Goal: Information Seeking & Learning: Learn about a topic

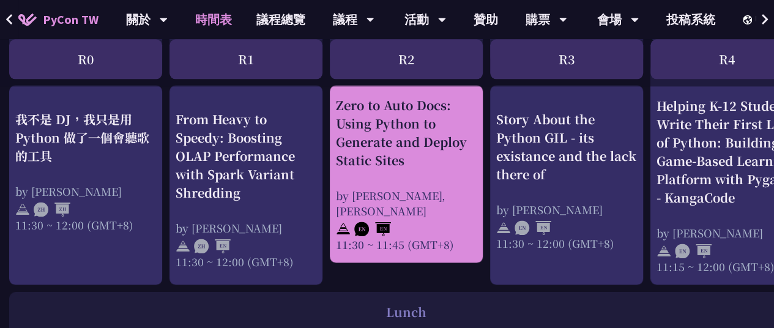
scroll to position [711, 3]
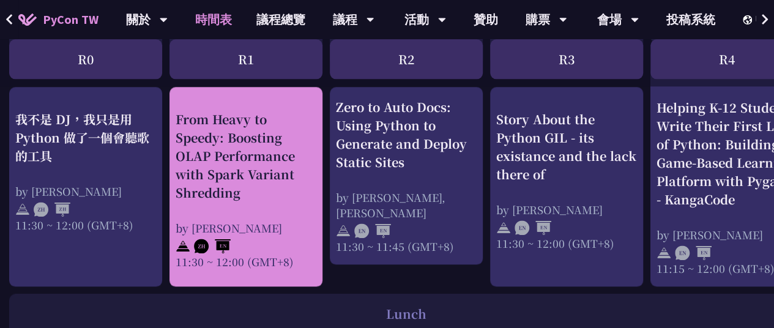
click at [263, 182] on div "From Heavy to Speedy: Boosting OLAP Performance with Spark Variant Shredding" at bounding box center [246, 156] width 141 height 92
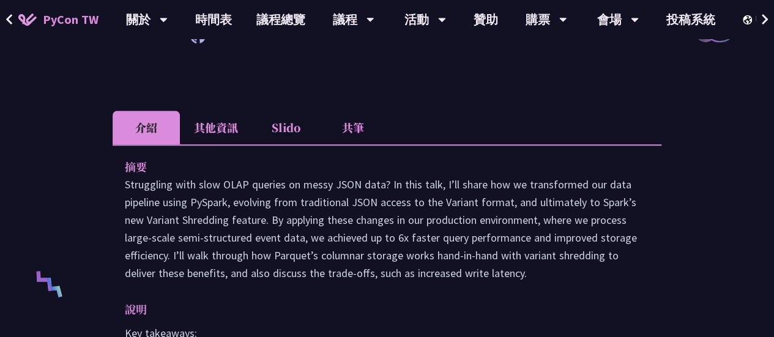
scroll to position [323, 0]
click at [222, 143] on li "其他資訊" at bounding box center [216, 128] width 72 height 34
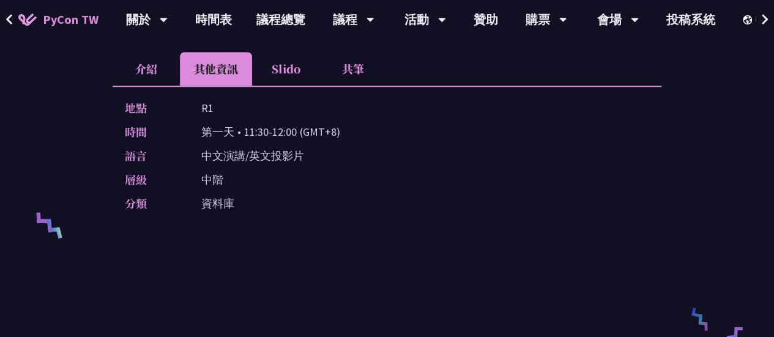
scroll to position [379, 0]
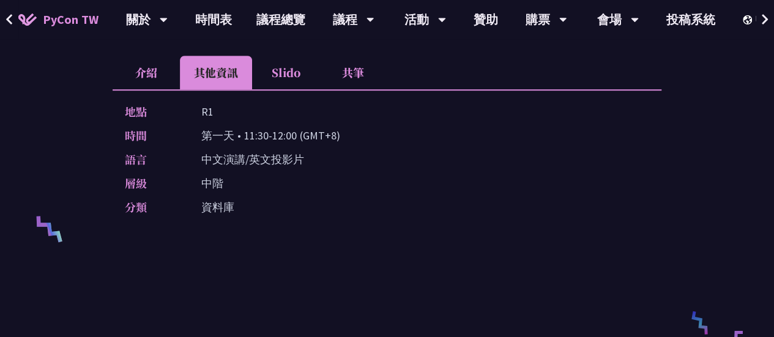
click at [289, 89] on li "Slido" at bounding box center [285, 73] width 67 height 34
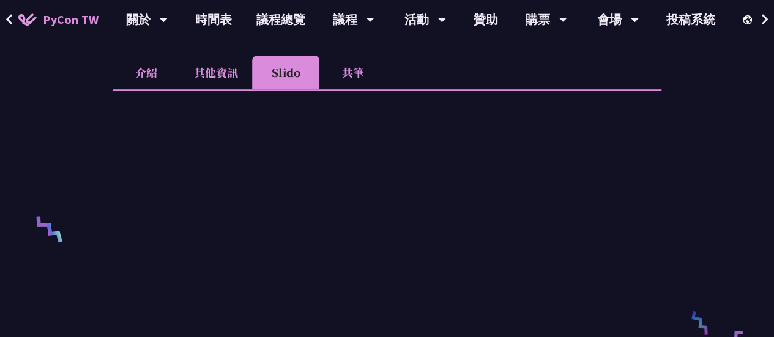
click at [335, 89] on li "共筆" at bounding box center [353, 73] width 67 height 34
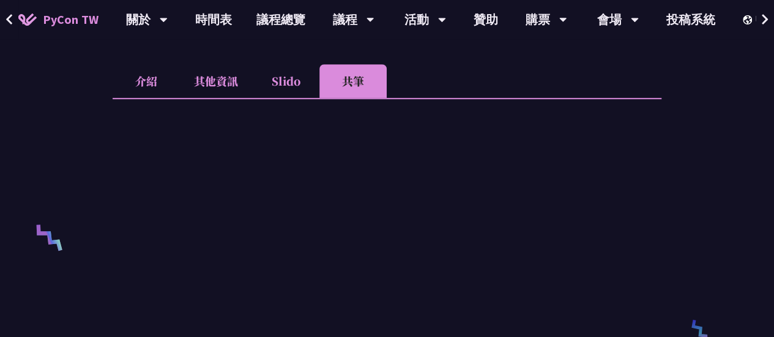
scroll to position [367, 0]
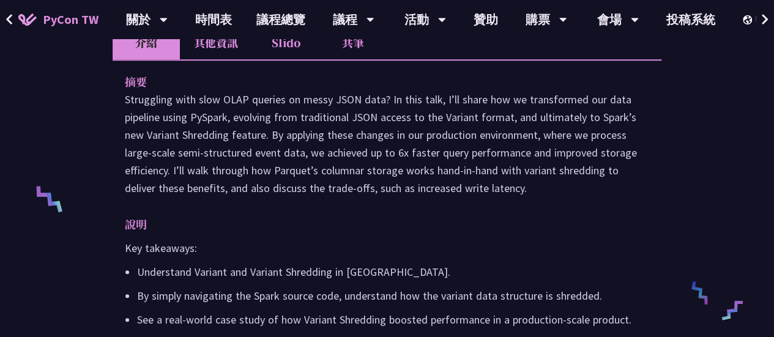
scroll to position [407, 0]
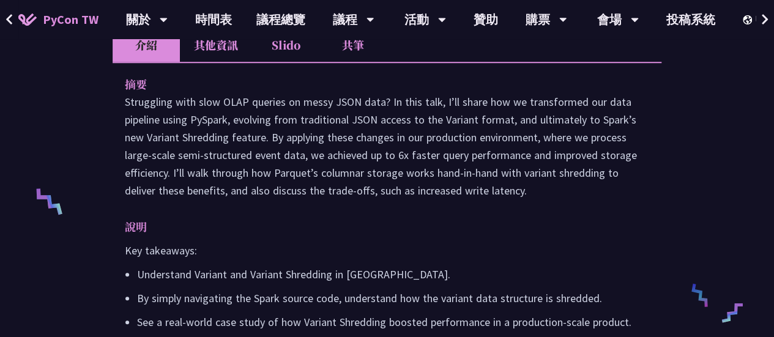
click at [352, 62] on li "共筆" at bounding box center [353, 45] width 67 height 34
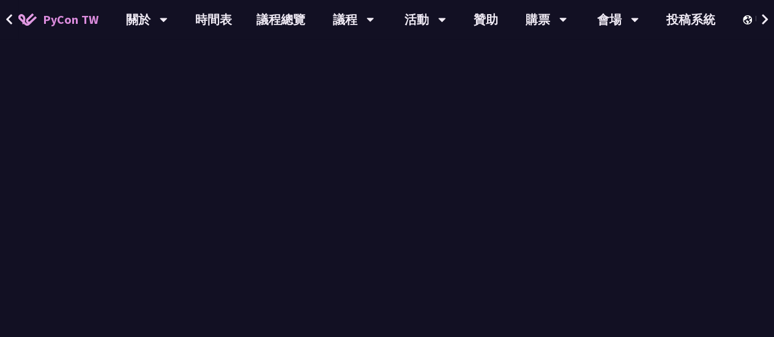
scroll to position [702, 0]
